Goal: Task Accomplishment & Management: Use online tool/utility

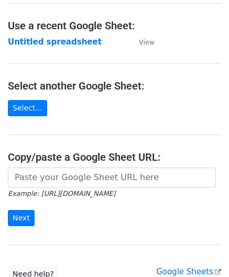
scroll to position [52, 0]
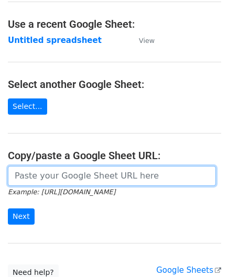
click at [55, 176] on input "url" at bounding box center [112, 176] width 208 height 20
paste input "[URL][DOMAIN_NAME]"
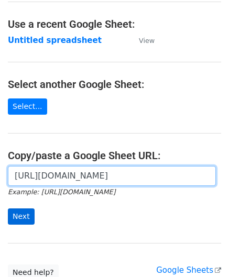
type input "[URL][DOMAIN_NAME]"
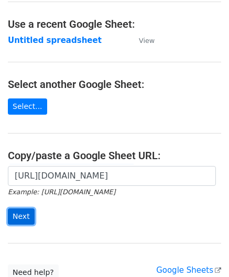
click at [18, 213] on input "Next" at bounding box center [21, 217] width 27 height 16
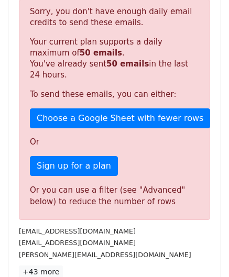
scroll to position [354, 0]
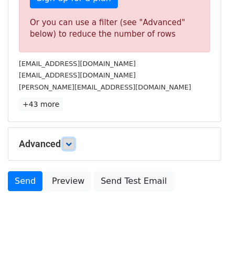
click at [69, 141] on icon at bounding box center [68, 144] width 6 height 6
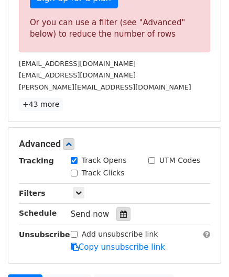
click at [120, 212] on icon at bounding box center [123, 214] width 7 height 7
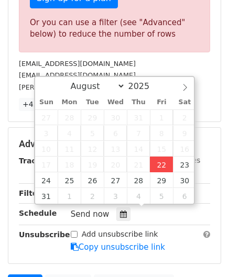
type input "2025-08-22 12:00"
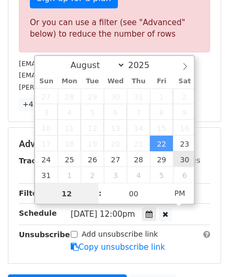
paste input "9"
type input "9"
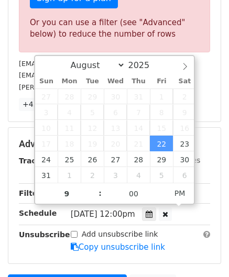
type input "2025-08-22 21:00"
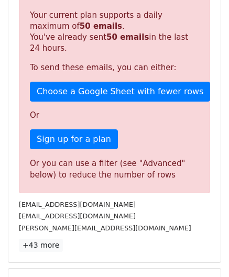
scroll to position [480, 0]
